Goal: Information Seeking & Learning: Find contact information

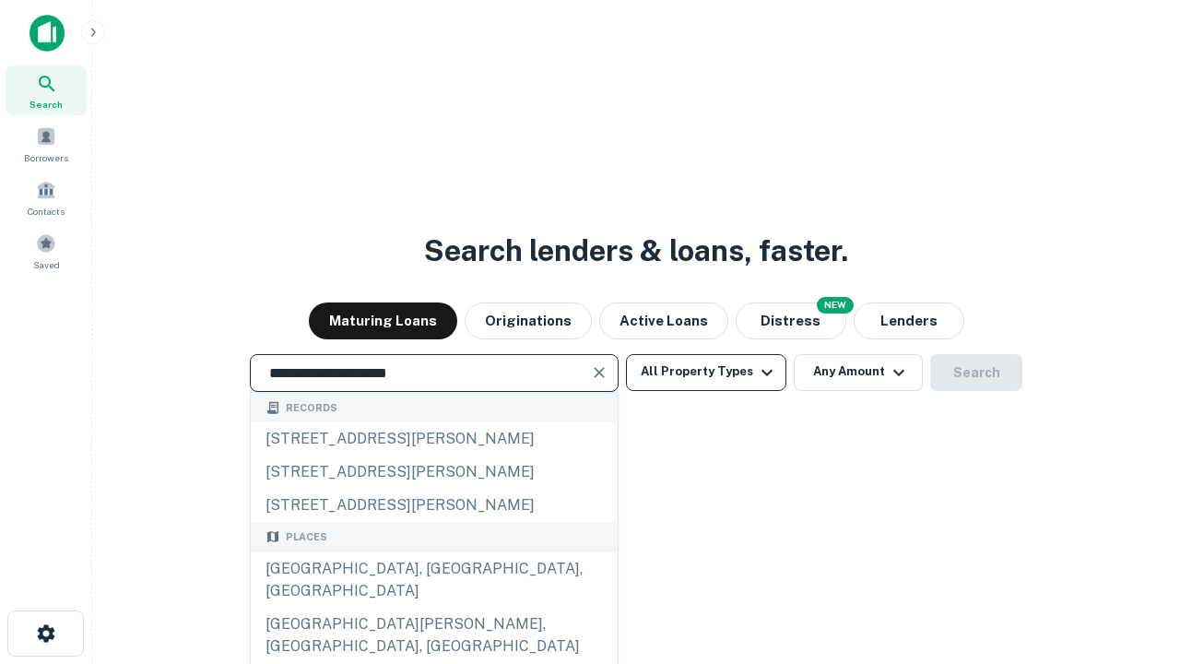
click at [433, 608] on div "Santa Monica, CA, USA" at bounding box center [434, 579] width 367 height 55
click at [706, 372] on button "All Property Types" at bounding box center [706, 372] width 160 height 37
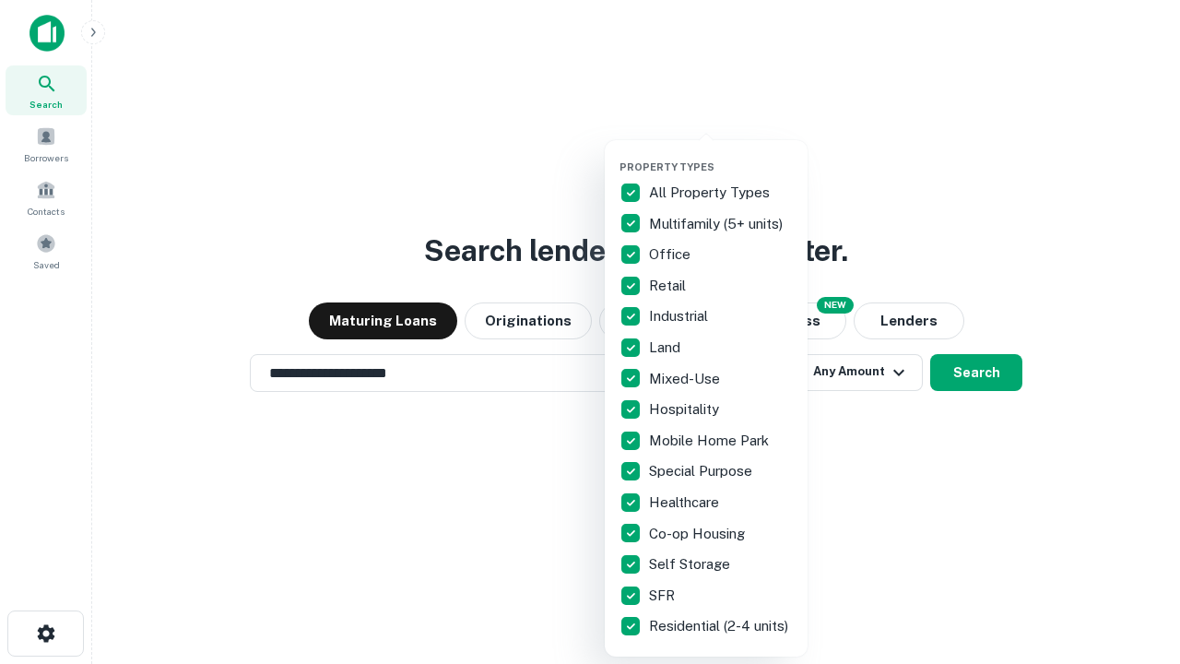
type input "**********"
click at [721, 155] on button "button" at bounding box center [721, 155] width 203 height 1
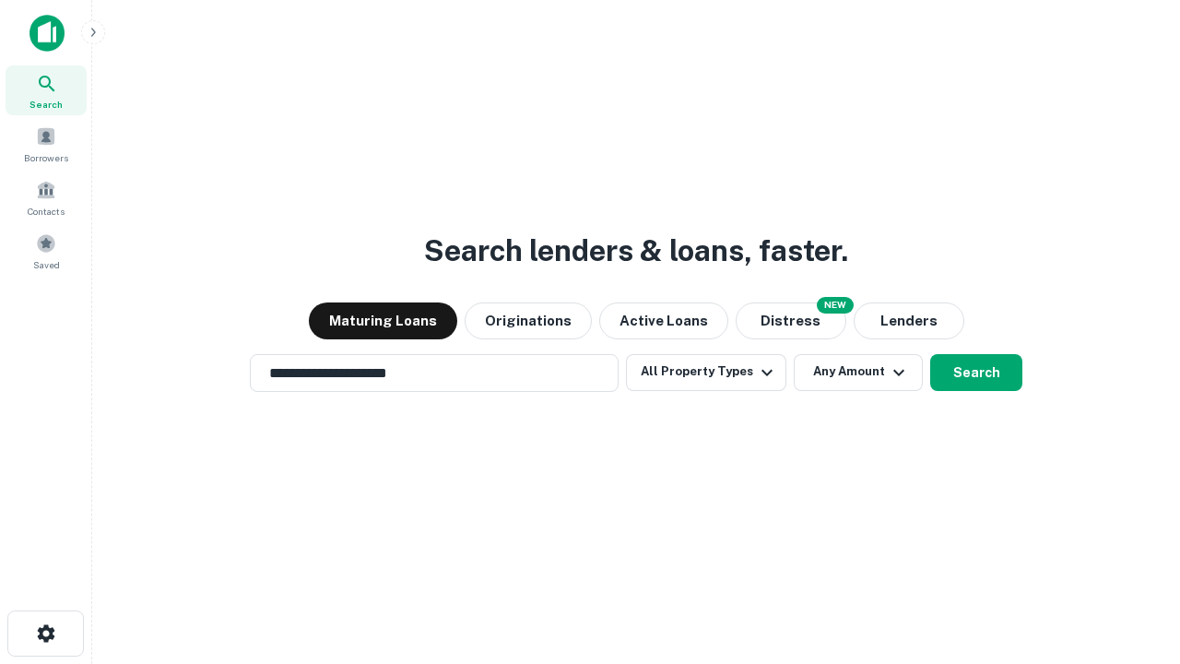
scroll to position [11, 222]
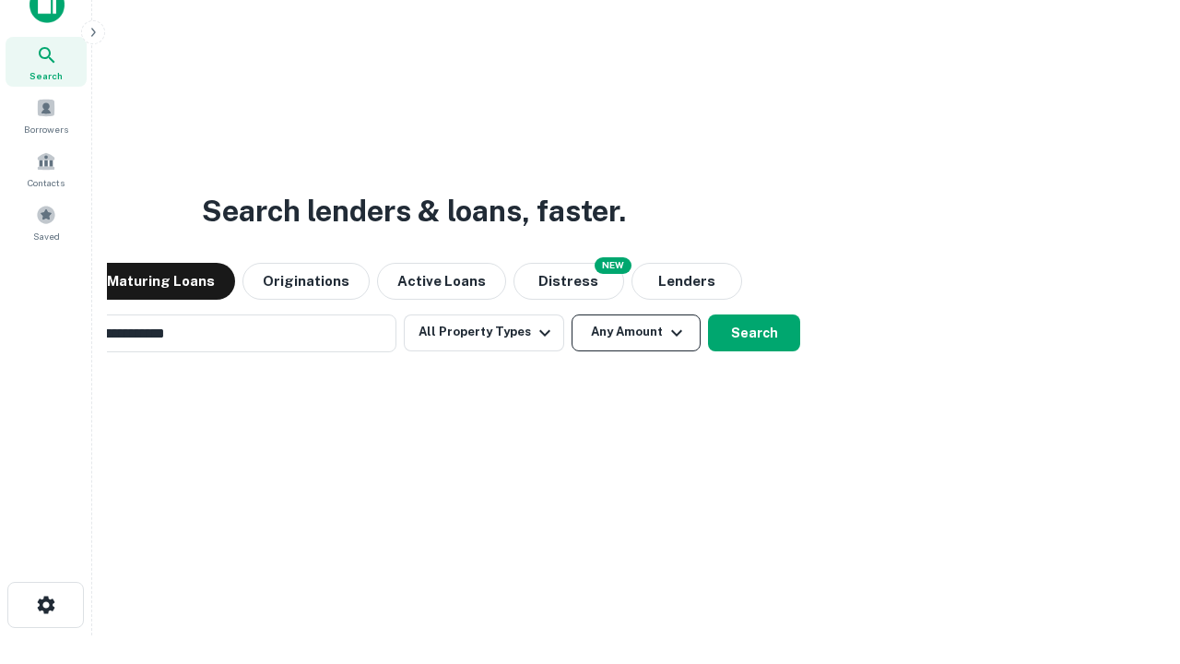
click at [572, 314] on button "Any Amount" at bounding box center [636, 332] width 129 height 37
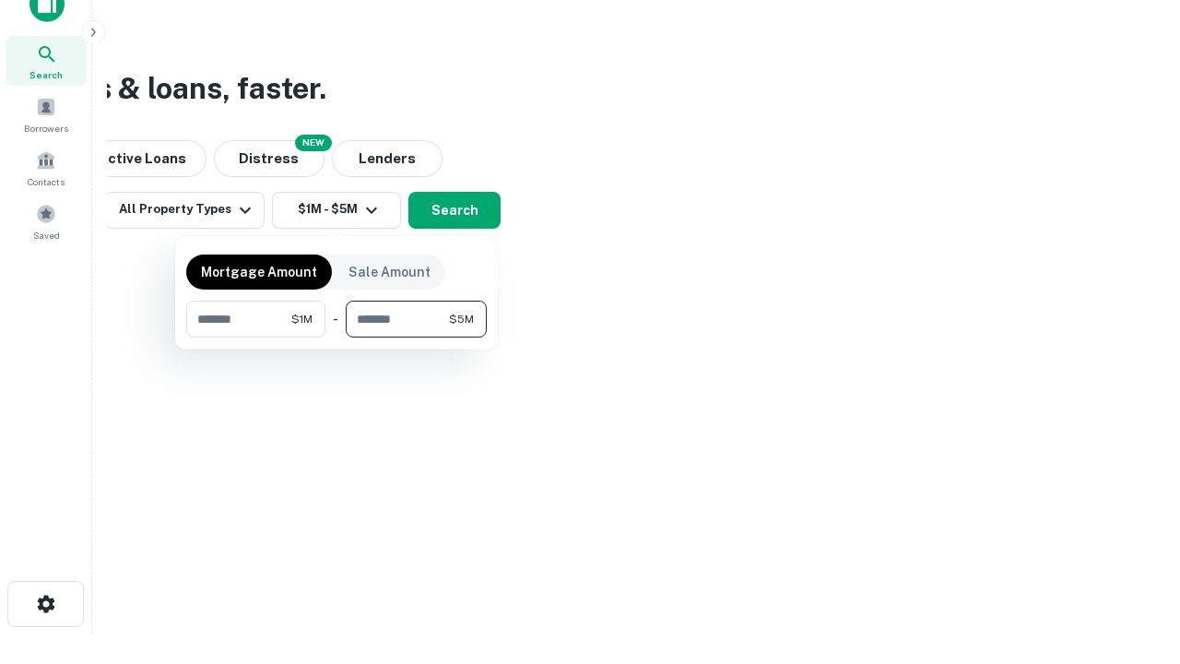
type input "*******"
click at [337, 338] on button "button" at bounding box center [336, 338] width 301 height 1
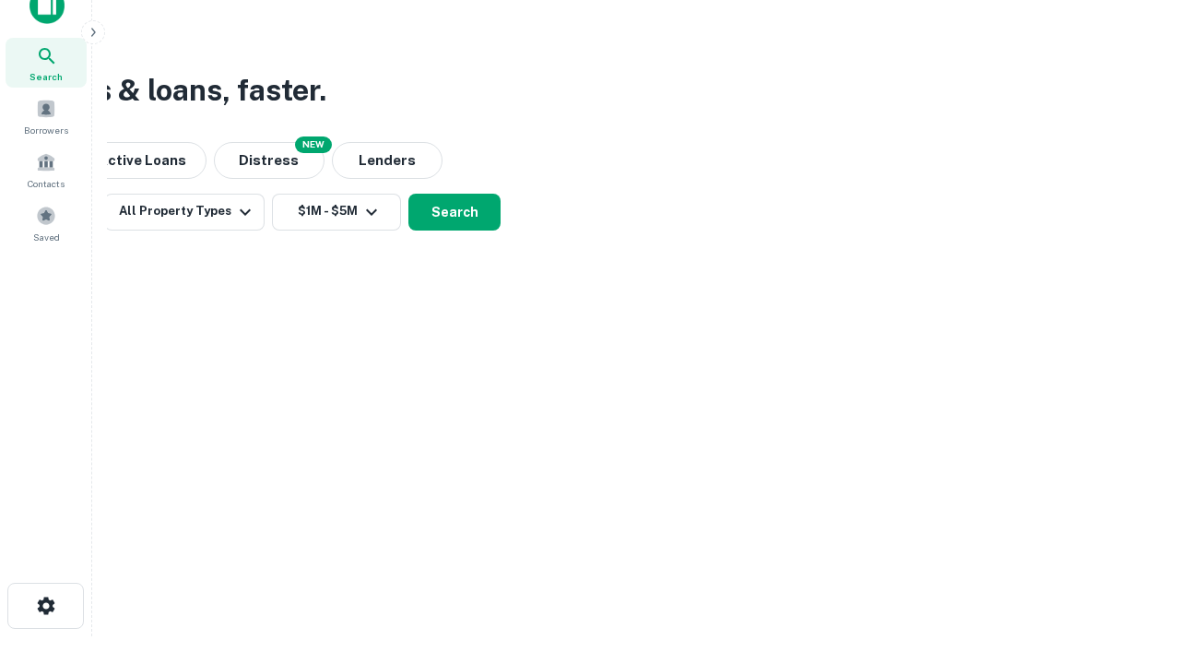
scroll to position [11, 340]
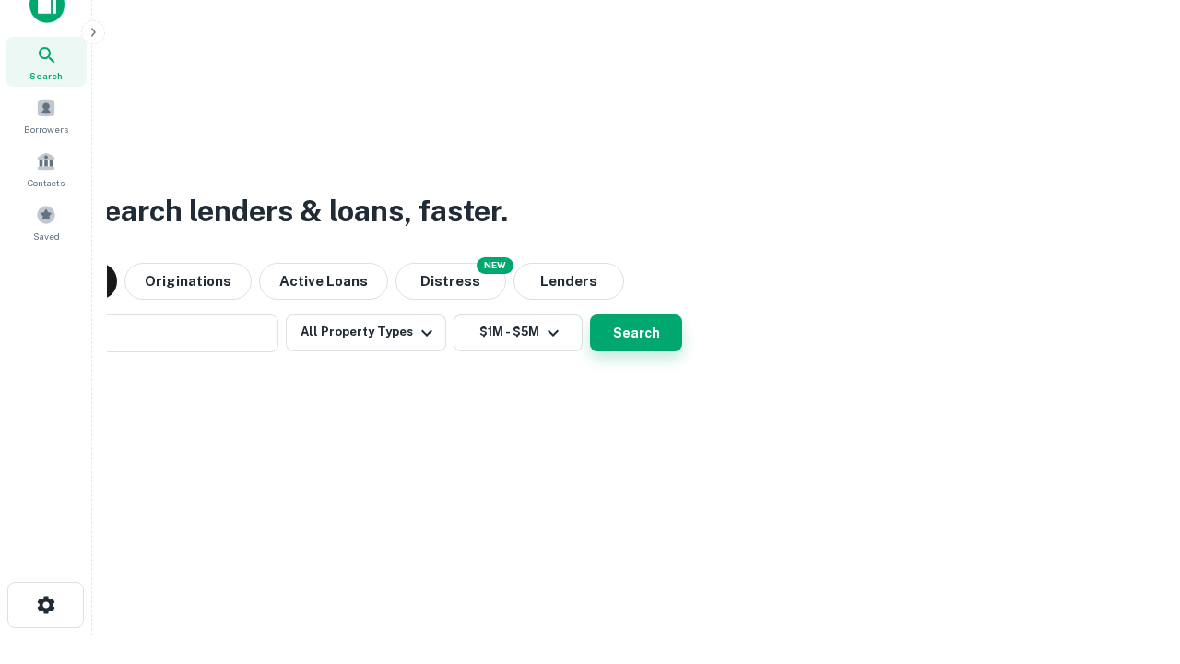
click at [590, 314] on button "Search" at bounding box center [636, 332] width 92 height 37
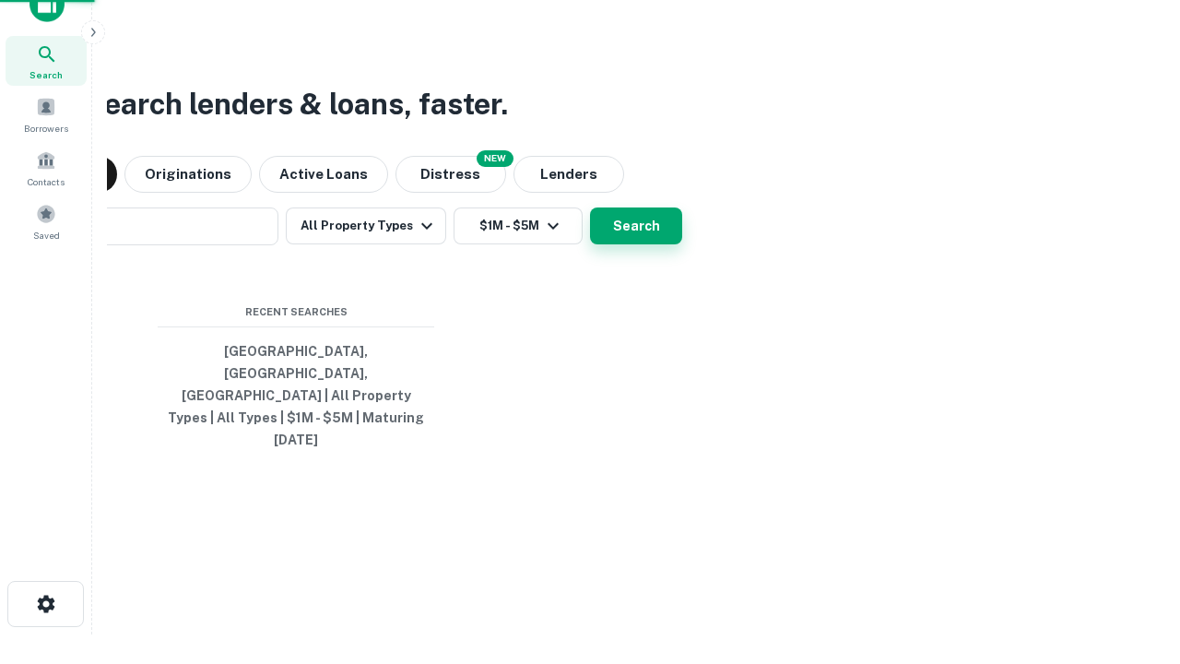
scroll to position [49, 522]
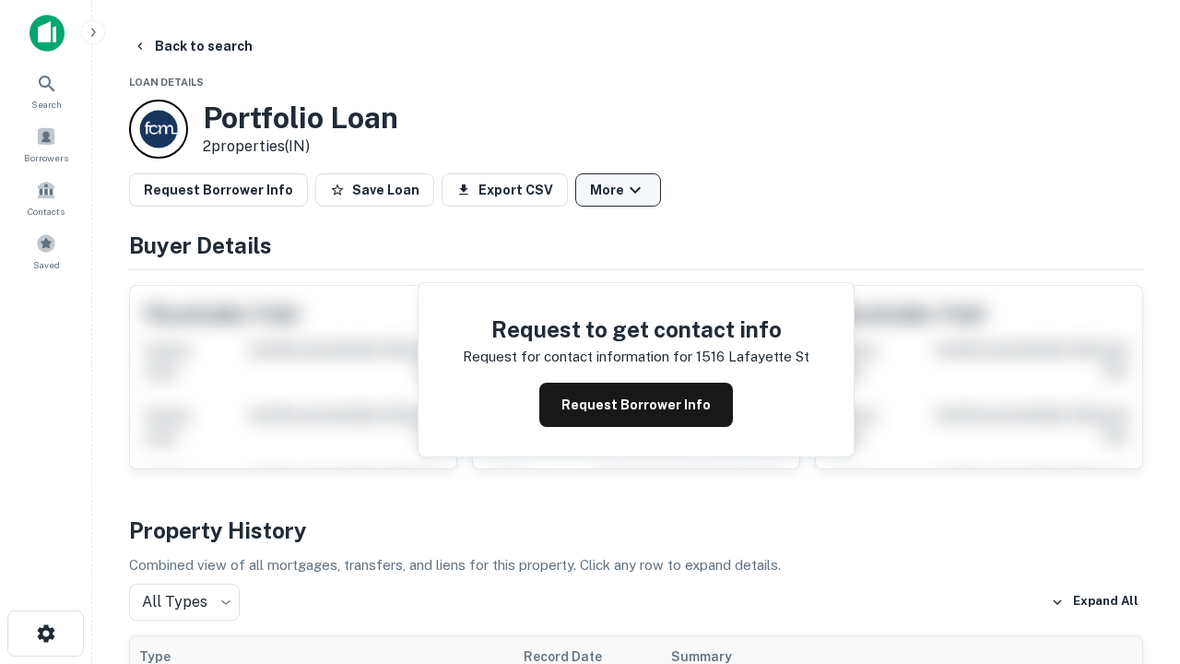
click at [618, 190] on button "More" at bounding box center [618, 189] width 86 height 33
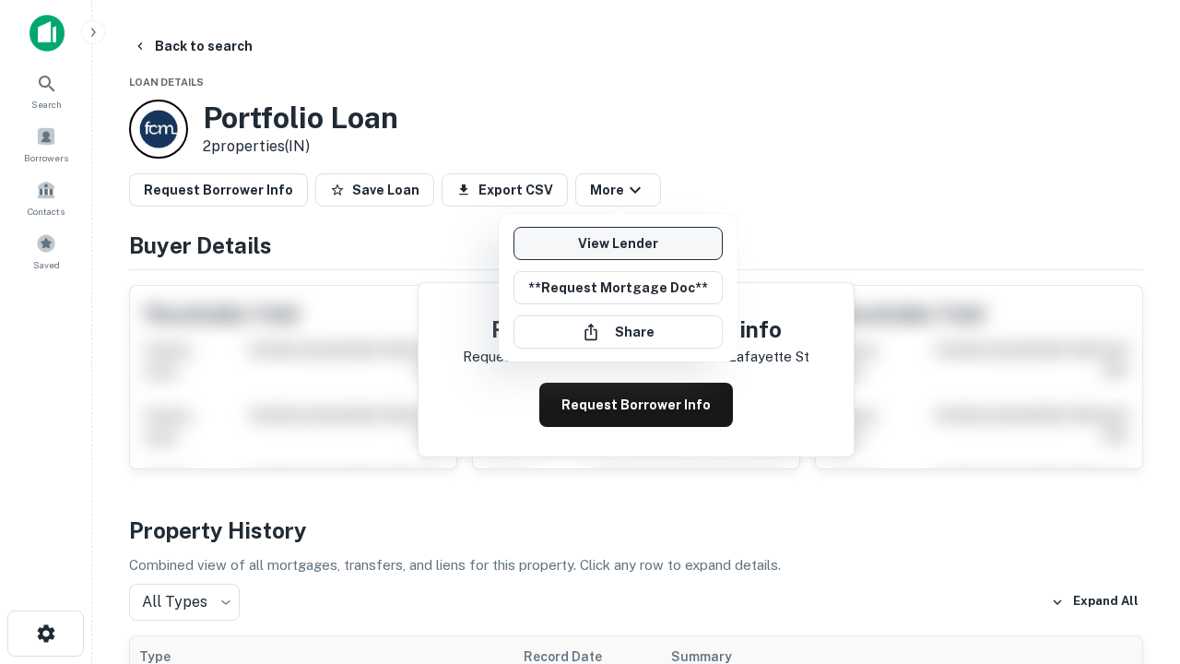
click at [618, 243] on link "View Lender" at bounding box center [618, 243] width 209 height 33
